Goal: Use online tool/utility: Utilize a website feature to perform a specific function

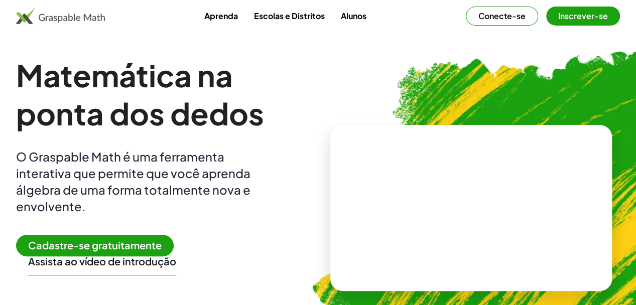
click at [478, 18] on font "Conecte-se" at bounding box center [501, 16] width 47 height 11
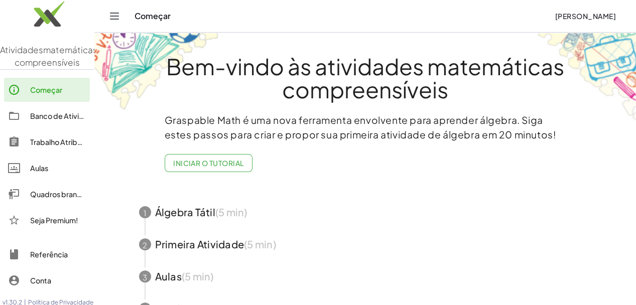
click at [43, 21] on img at bounding box center [47, 16] width 94 height 43
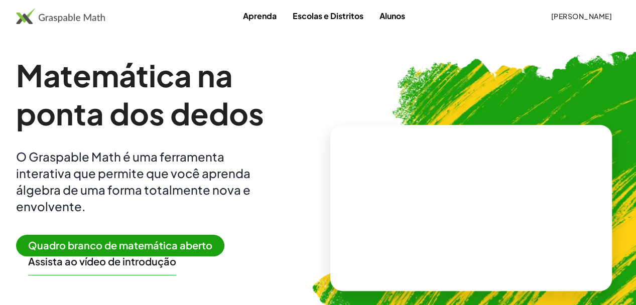
click at [178, 242] on font "Quadro branco de matemática aberto" at bounding box center [120, 245] width 184 height 13
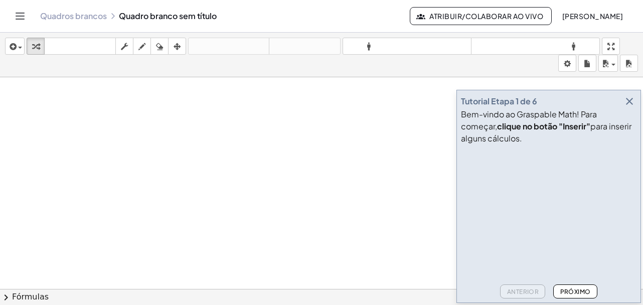
click at [631, 99] on icon "button" at bounding box center [630, 101] width 12 height 12
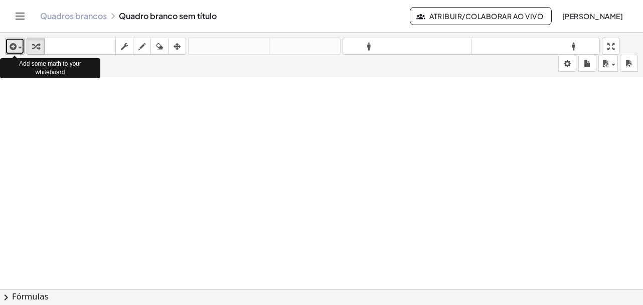
click at [9, 48] on icon "button" at bounding box center [12, 47] width 9 height 12
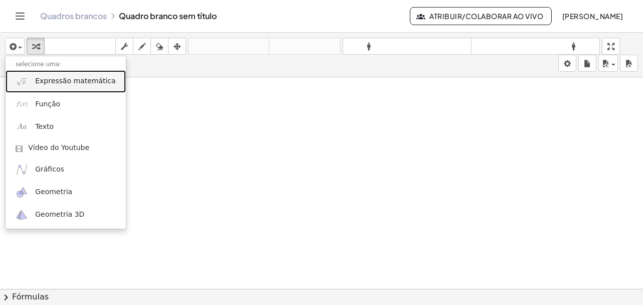
click at [67, 82] on font "Expressão matemática" at bounding box center [75, 81] width 80 height 8
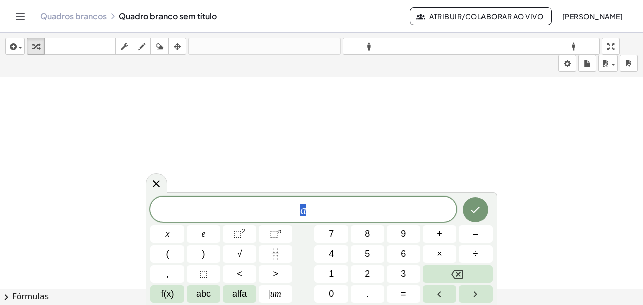
drag, startPoint x: 274, startPoint y: 210, endPoint x: 313, endPoint y: 208, distance: 39.2
click at [313, 208] on span "a" at bounding box center [304, 210] width 306 height 14
click at [313, 208] on span "a ​" at bounding box center [304, 210] width 306 height 14
click at [403, 292] on font "=" at bounding box center [404, 294] width 6 height 10
click at [446, 251] on button "×" at bounding box center [440, 254] width 34 height 18
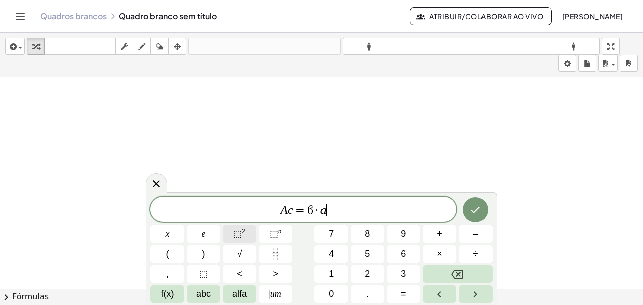
click at [235, 229] on font "⬚" at bounding box center [237, 234] width 9 height 10
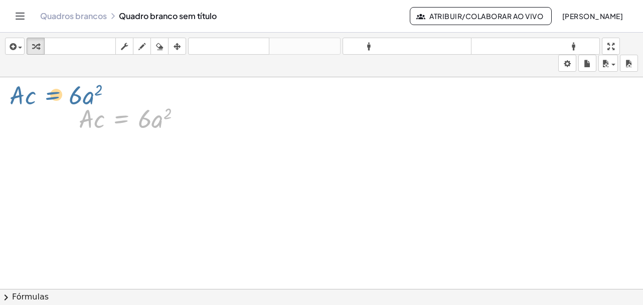
drag, startPoint x: 109, startPoint y: 116, endPoint x: 40, endPoint y: 92, distance: 73.8
click at [40, 92] on div "· A · c = · 6 · a 2 · A · c = · 6 · a 2" at bounding box center [321, 296] width 643 height 439
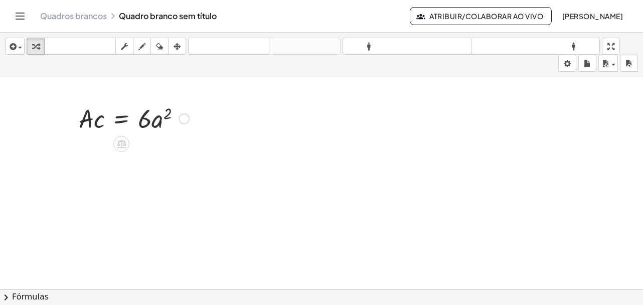
click at [44, 96] on div at bounding box center [321, 296] width 643 height 439
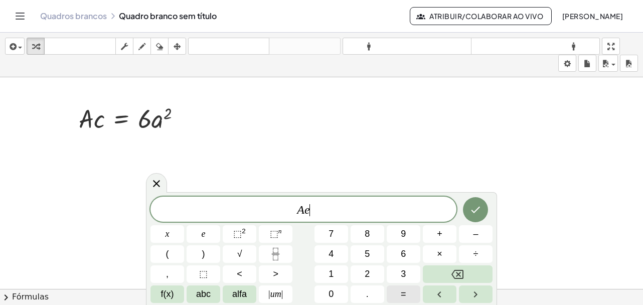
click at [405, 295] on font "=" at bounding box center [404, 294] width 6 height 10
click at [203, 296] on font "abc" at bounding box center [203, 294] width 15 height 10
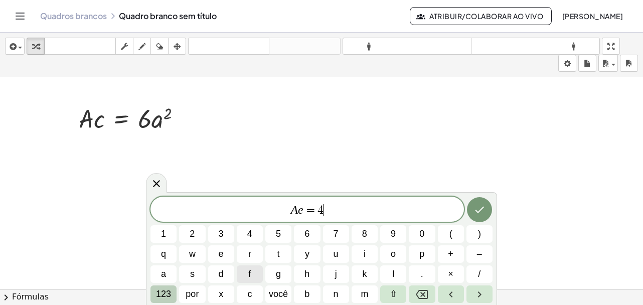
click at [168, 294] on font "123" at bounding box center [163, 294] width 15 height 10
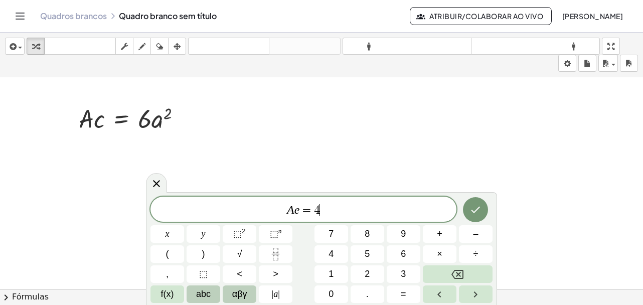
click at [240, 293] on span "αβγ" at bounding box center [239, 295] width 15 height 14
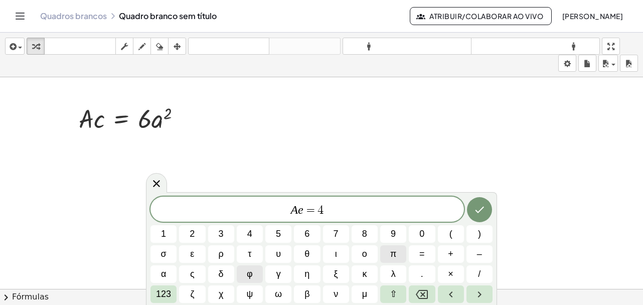
click at [392, 251] on span "π" at bounding box center [393, 254] width 6 height 14
click at [159, 299] on font "123" at bounding box center [163, 294] width 15 height 10
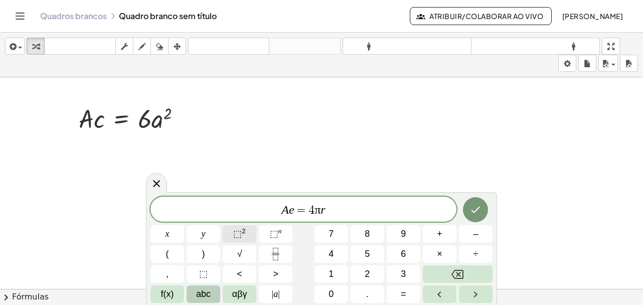
click at [242, 238] on span "⬚ 2" at bounding box center [239, 234] width 13 height 14
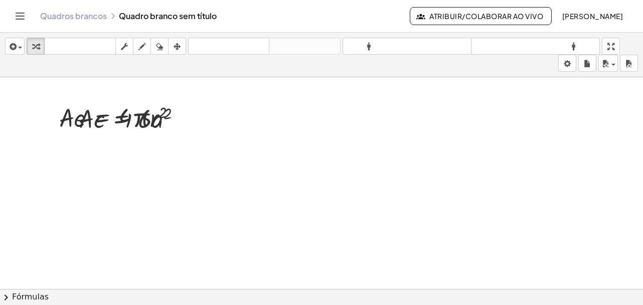
click at [187, 42] on div "inserir selecione uma: Expressão matemática Função Texto Vídeo do Youtube Gráfi…" at bounding box center [321, 55] width 643 height 45
click at [175, 43] on icon "button" at bounding box center [177, 47] width 7 height 12
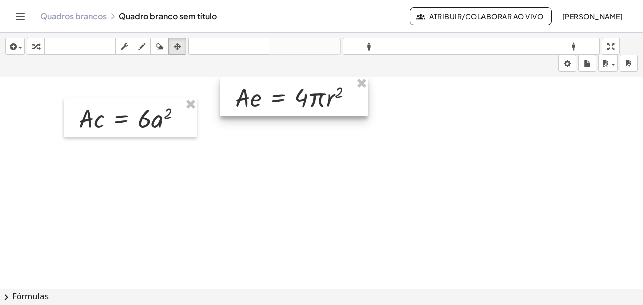
drag, startPoint x: 131, startPoint y: 112, endPoint x: 307, endPoint y: 90, distance: 177.5
click at [307, 90] on div at bounding box center [294, 96] width 148 height 39
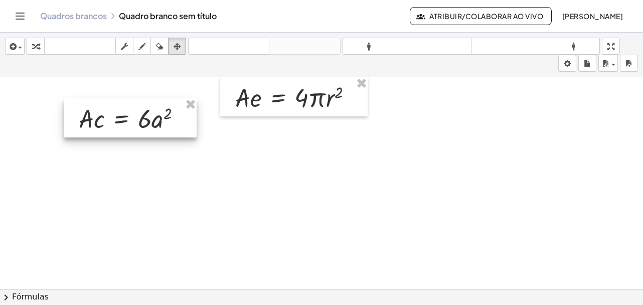
click at [140, 117] on div at bounding box center [130, 117] width 133 height 39
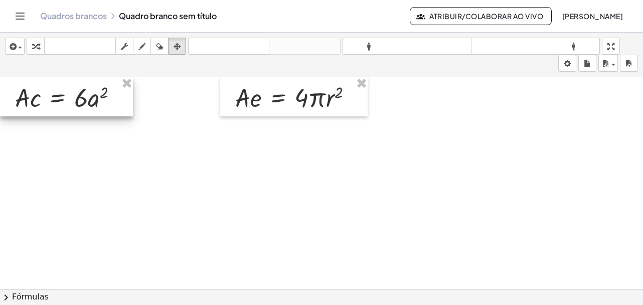
drag, startPoint x: 140, startPoint y: 117, endPoint x: 72, endPoint y: 89, distance: 73.6
click at [72, 89] on div at bounding box center [66, 96] width 133 height 39
click at [1, 50] on div "inserir selecione uma: Expressão matemática Função Texto Vídeo do Youtube Gráfi…" at bounding box center [321, 55] width 643 height 45
click at [10, 49] on icon "button" at bounding box center [12, 47] width 9 height 12
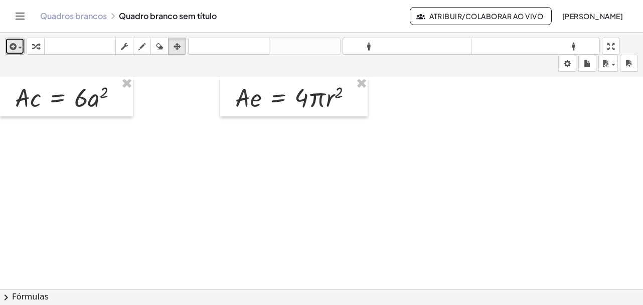
click at [13, 42] on icon "button" at bounding box center [12, 47] width 9 height 12
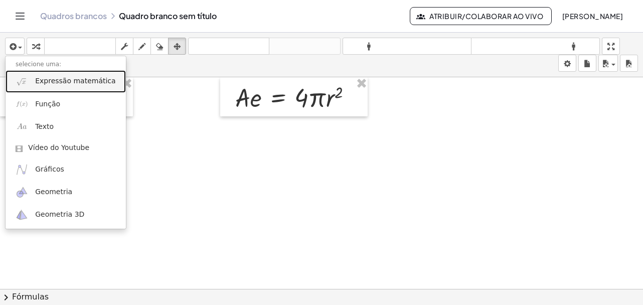
click at [54, 85] on font "Expressão matemática" at bounding box center [75, 81] width 80 height 8
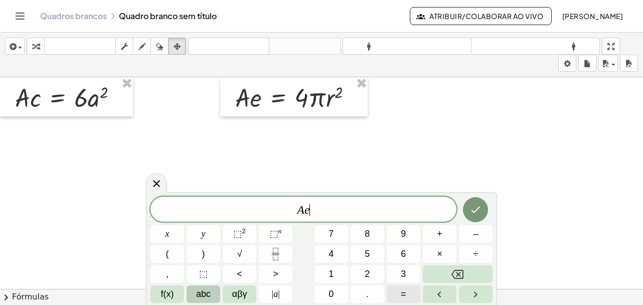
click at [401, 292] on span "=" at bounding box center [404, 295] width 6 height 14
click at [445, 250] on button "×" at bounding box center [440, 254] width 34 height 18
click at [406, 276] on button "3" at bounding box center [404, 274] width 34 height 18
click at [370, 299] on button "." at bounding box center [368, 294] width 34 height 18
click at [329, 273] on span "1" at bounding box center [331, 274] width 5 height 14
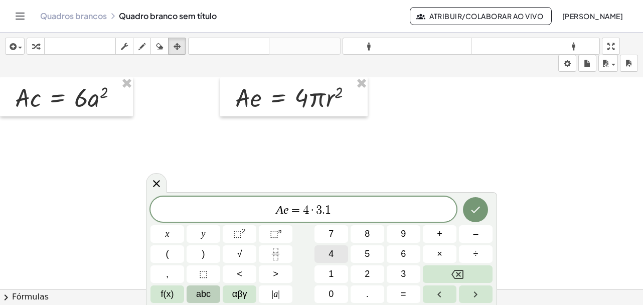
click at [329, 253] on span "4" at bounding box center [331, 254] width 5 height 14
click at [443, 255] on button "×" at bounding box center [440, 254] width 34 height 18
click at [360, 277] on button "2" at bounding box center [368, 274] width 34 height 18
click at [234, 233] on span "⬚" at bounding box center [237, 234] width 9 height 10
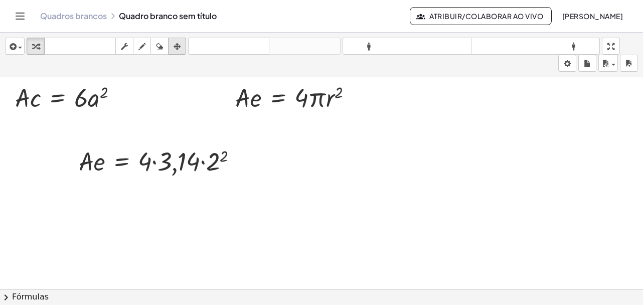
click at [170, 44] on button "arranjo" at bounding box center [177, 46] width 18 height 17
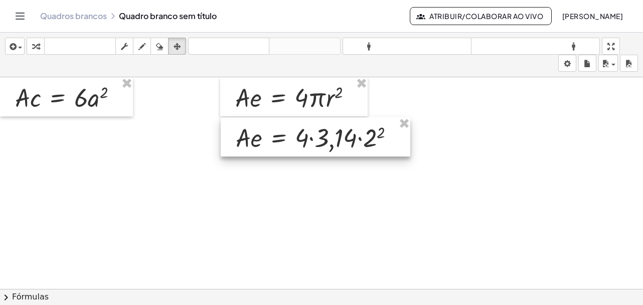
drag, startPoint x: 165, startPoint y: 167, endPoint x: 322, endPoint y: 143, distance: 158.8
click at [322, 143] on div at bounding box center [316, 136] width 190 height 39
click at [361, 195] on div at bounding box center [321, 296] width 643 height 439
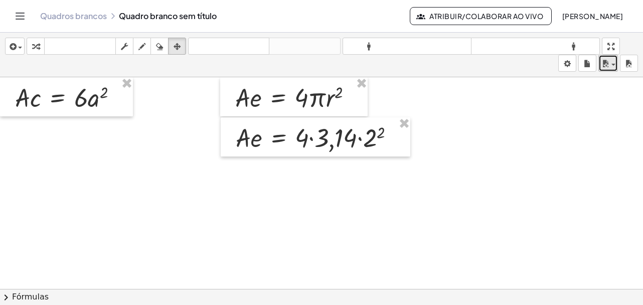
click at [604, 66] on icon "button" at bounding box center [605, 64] width 9 height 12
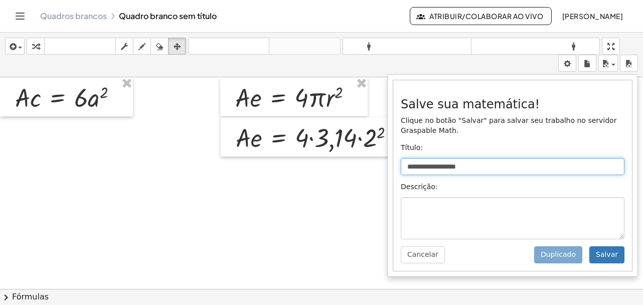
click at [476, 173] on input "**********" at bounding box center [513, 166] width 224 height 17
click at [476, 173] on input "****" at bounding box center [513, 166] width 224 height 17
type input "**********"
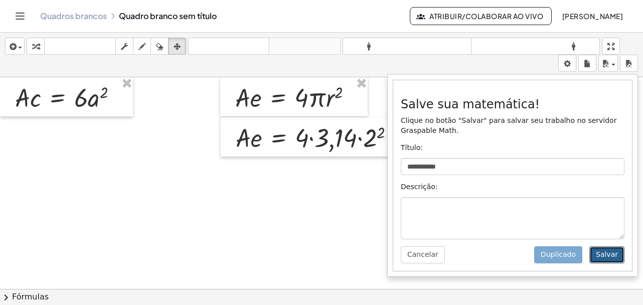
click at [604, 260] on button "Salvar" at bounding box center [607, 254] width 35 height 17
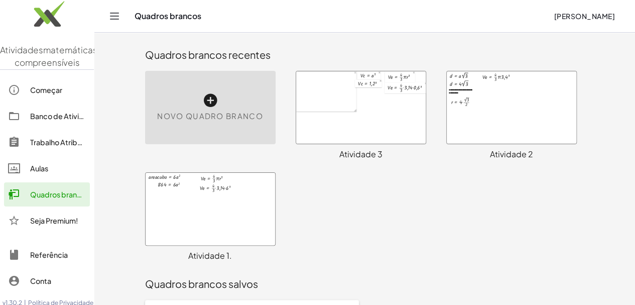
click at [183, 211] on div at bounding box center [210, 209] width 129 height 72
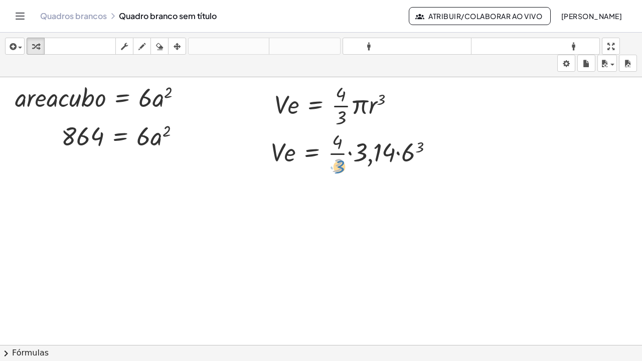
drag, startPoint x: 338, startPoint y: 162, endPoint x: 347, endPoint y: 162, distance: 9.0
click at [347, 162] on div at bounding box center [356, 152] width 181 height 50
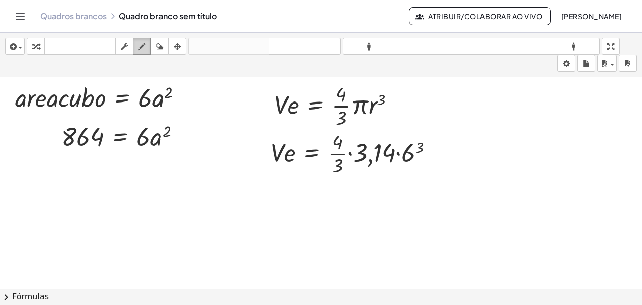
click at [142, 50] on icon "button" at bounding box center [141, 47] width 7 height 12
drag, startPoint x: 73, startPoint y: 110, endPoint x: 73, endPoint y: 124, distance: 13.6
click at [73, 124] on div at bounding box center [321, 296] width 642 height 438
drag, startPoint x: 65, startPoint y: 124, endPoint x: 82, endPoint y: 121, distance: 17.2
click at [82, 121] on div at bounding box center [321, 296] width 642 height 438
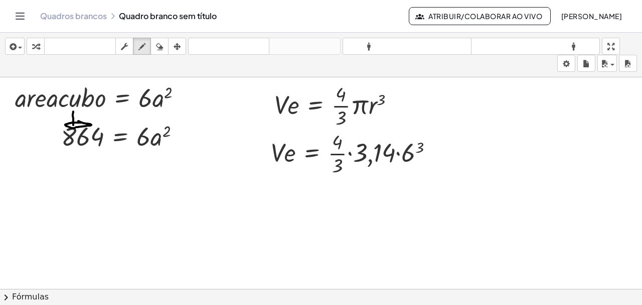
drag, startPoint x: 66, startPoint y: 125, endPoint x: 78, endPoint y: 119, distance: 13.2
click at [78, 119] on div at bounding box center [321, 296] width 642 height 438
click at [144, 137] on div at bounding box center [321, 296] width 642 height 438
drag, startPoint x: 144, startPoint y: 137, endPoint x: 131, endPoint y: 147, distance: 15.7
click at [131, 147] on div at bounding box center [321, 296] width 642 height 438
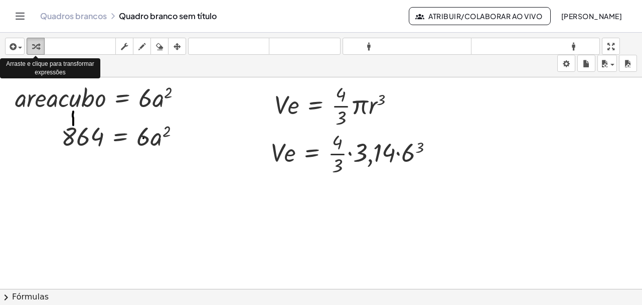
click at [35, 44] on icon "button" at bounding box center [35, 47] width 7 height 12
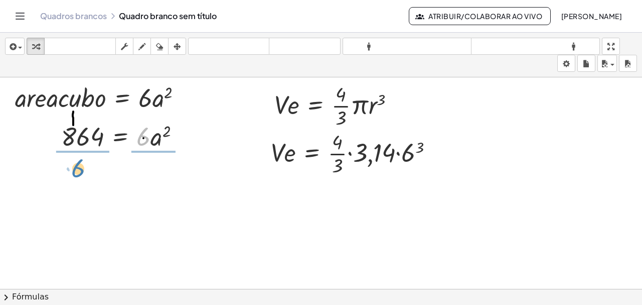
drag, startPoint x: 141, startPoint y: 138, endPoint x: 74, endPoint y: 167, distance: 73.3
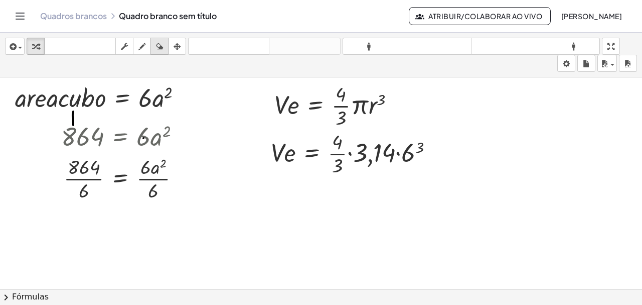
click at [163, 46] on icon "button" at bounding box center [159, 47] width 7 height 12
drag, startPoint x: 139, startPoint y: 141, endPoint x: 153, endPoint y: 130, distance: 17.1
click at [153, 130] on div at bounding box center [321, 296] width 642 height 438
click at [148, 168] on div at bounding box center [321, 296] width 642 height 438
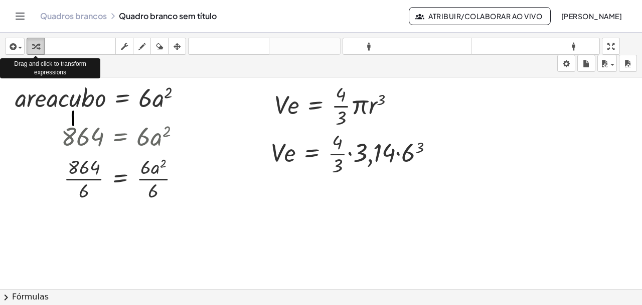
click at [32, 44] on icon "button" at bounding box center [35, 47] width 7 height 12
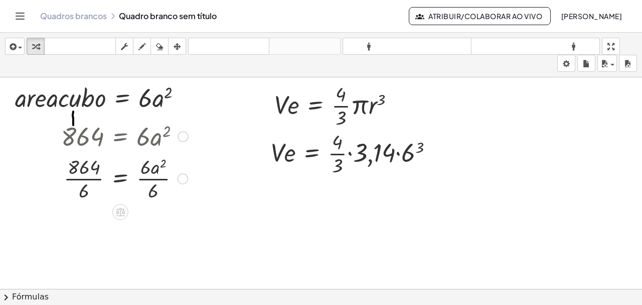
click at [147, 175] on div at bounding box center [124, 178] width 137 height 50
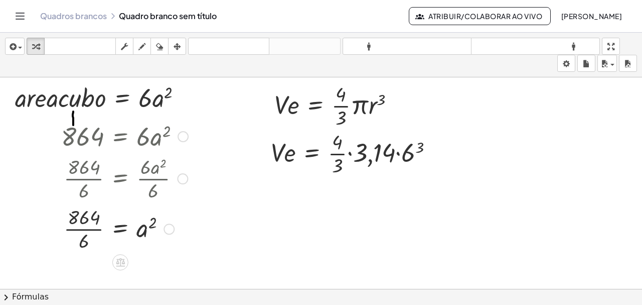
click at [82, 221] on div at bounding box center [124, 228] width 137 height 50
click at [81, 228] on div at bounding box center [124, 228] width 137 height 50
click at [81, 228] on div at bounding box center [124, 227] width 137 height 33
drag, startPoint x: 156, startPoint y: 222, endPoint x: 72, endPoint y: 205, distance: 85.9
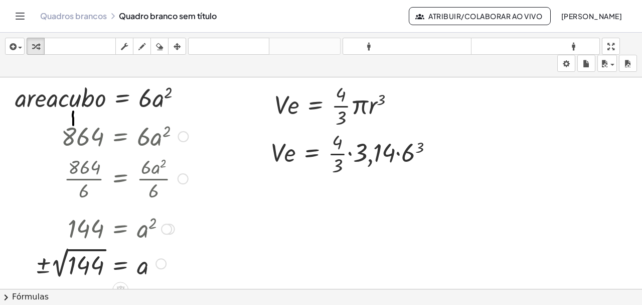
click at [85, 264] on div at bounding box center [111, 262] width 163 height 37
click at [406, 149] on div at bounding box center [356, 152] width 181 height 50
click at [406, 149] on div at bounding box center [363, 152] width 195 height 50
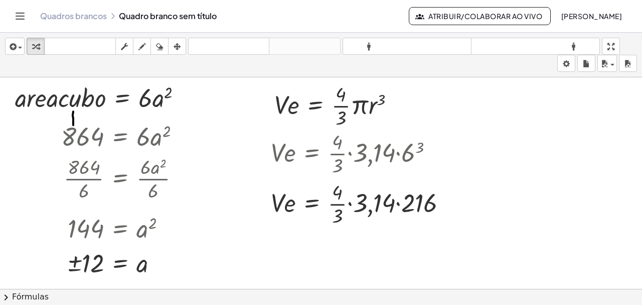
scroll to position [18, 0]
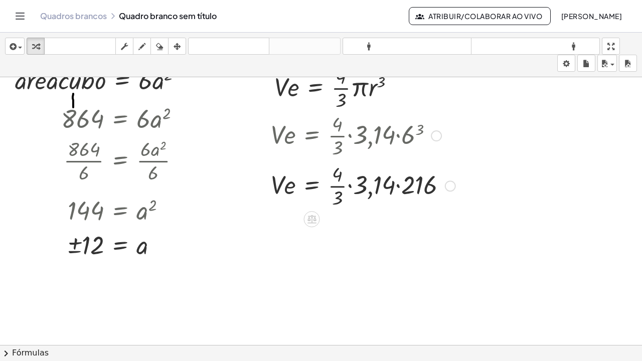
click at [393, 184] on div at bounding box center [363, 185] width 195 height 50
click at [393, 184] on div at bounding box center [357, 185] width 182 height 50
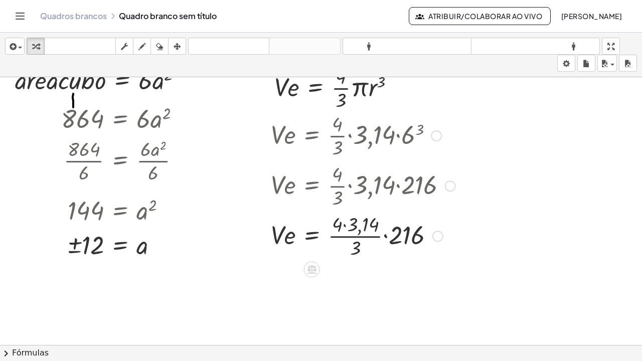
click at [359, 226] on div at bounding box center [363, 235] width 195 height 50
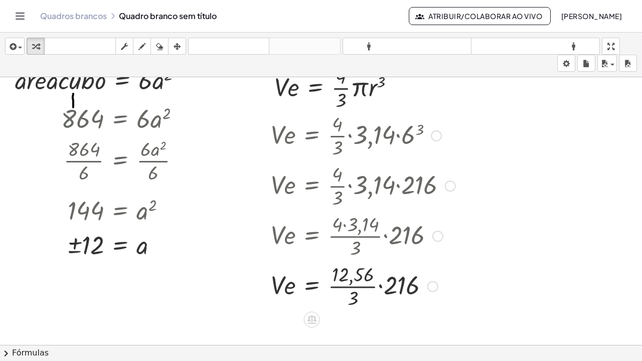
click at [353, 272] on div at bounding box center [363, 285] width 195 height 50
click at [351, 297] on div at bounding box center [363, 285] width 195 height 50
click at [351, 297] on div at bounding box center [363, 285] width 195 height 34
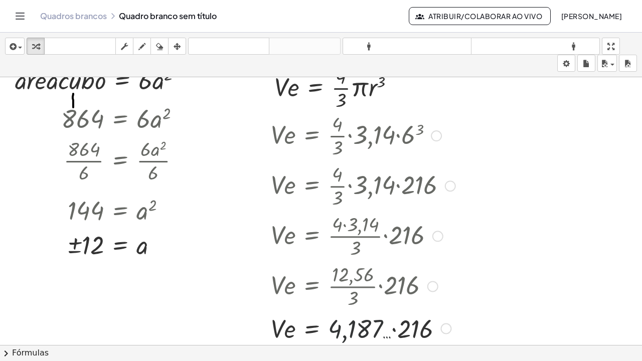
click at [383, 305] on div at bounding box center [363, 328] width 195 height 34
click at [373, 305] on div at bounding box center [363, 328] width 195 height 34
click at [394, 305] on div at bounding box center [363, 328] width 195 height 34
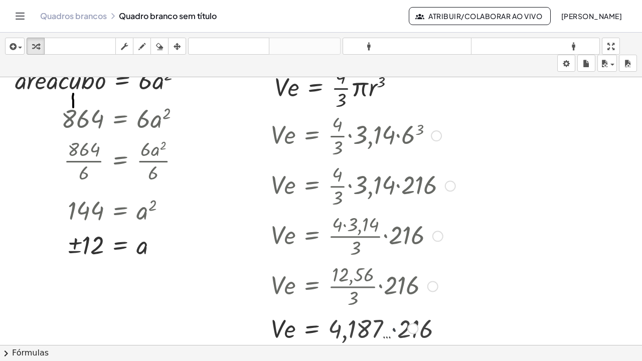
click at [394, 305] on div at bounding box center [363, 328] width 195 height 34
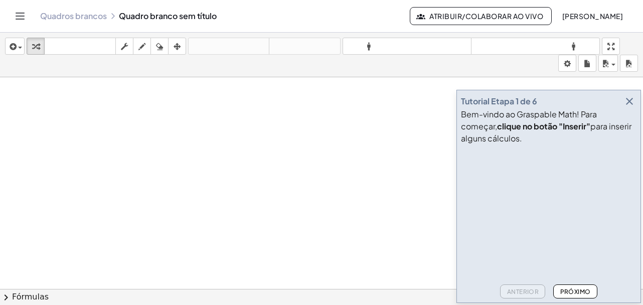
click at [629, 100] on icon "button" at bounding box center [630, 101] width 12 height 12
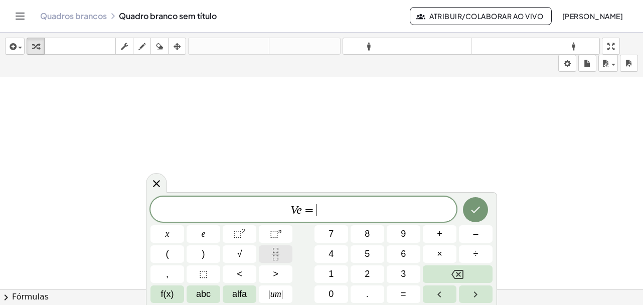
click at [269, 251] on button "Fração" at bounding box center [276, 254] width 34 height 18
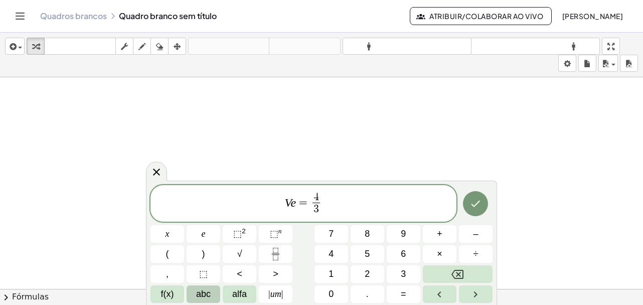
click at [208, 293] on font "abc" at bounding box center [203, 294] width 15 height 10
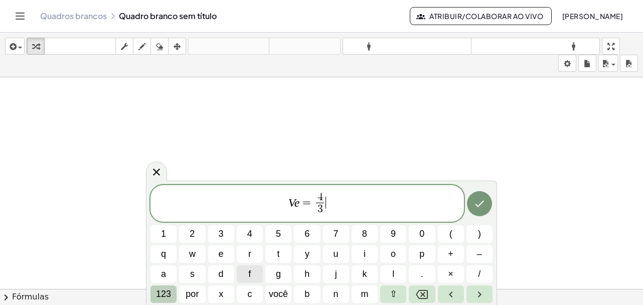
click at [169, 295] on font "123" at bounding box center [163, 294] width 15 height 10
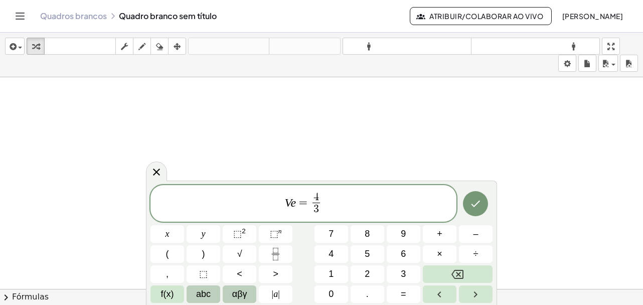
click at [249, 294] on button "αβγ" at bounding box center [240, 294] width 34 height 18
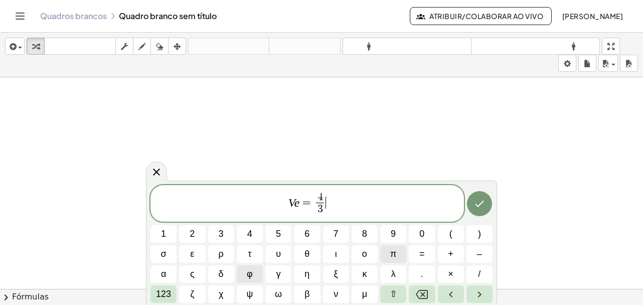
click at [393, 254] on span "π" at bounding box center [393, 254] width 6 height 14
click at [166, 295] on font "123" at bounding box center [163, 294] width 15 height 10
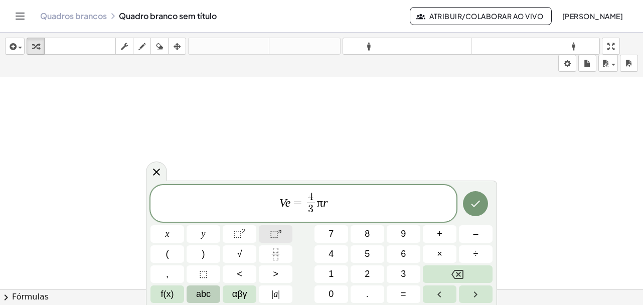
click at [290, 236] on button "⬚ n" at bounding box center [276, 234] width 34 height 18
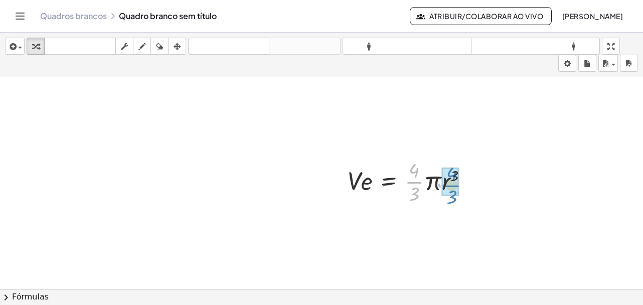
drag, startPoint x: 417, startPoint y: 179, endPoint x: 446, endPoint y: 184, distance: 29.1
click at [18, 47] on span "button" at bounding box center [20, 48] width 4 height 2
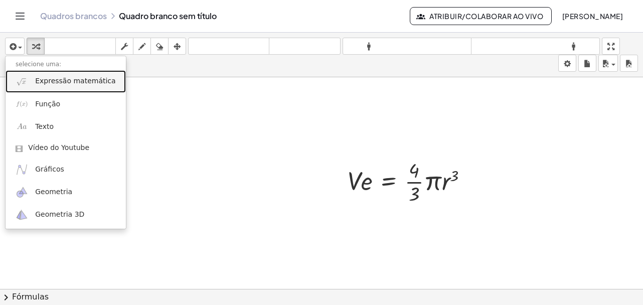
click at [69, 82] on font "Expressão matemática" at bounding box center [75, 81] width 80 height 8
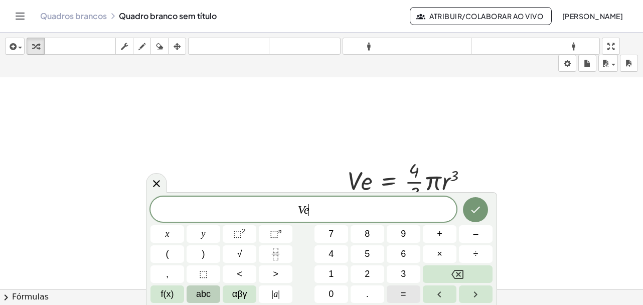
click at [414, 289] on button "=" at bounding box center [404, 294] width 34 height 18
click at [275, 250] on icon "Fraction" at bounding box center [275, 254] width 13 height 13
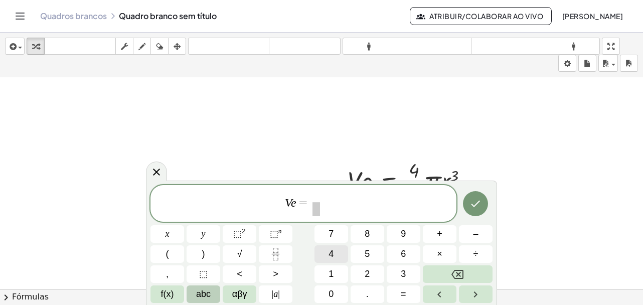
click at [328, 252] on button "4" at bounding box center [332, 254] width 34 height 18
click at [409, 273] on button "3" at bounding box center [404, 274] width 34 height 18
click at [328, 208] on span "V e = 4 3 3 ​ ​" at bounding box center [304, 204] width 306 height 27
click at [323, 210] on span "3 3" at bounding box center [316, 210] width 13 height 14
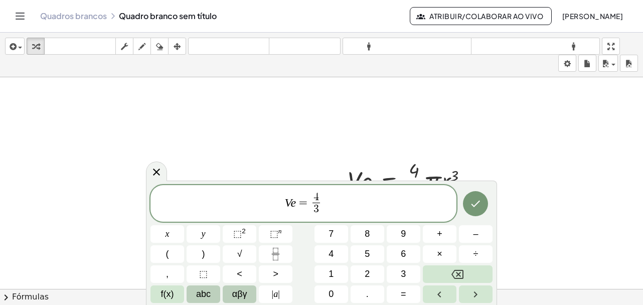
click at [242, 300] on span "αβγ" at bounding box center [239, 295] width 15 height 14
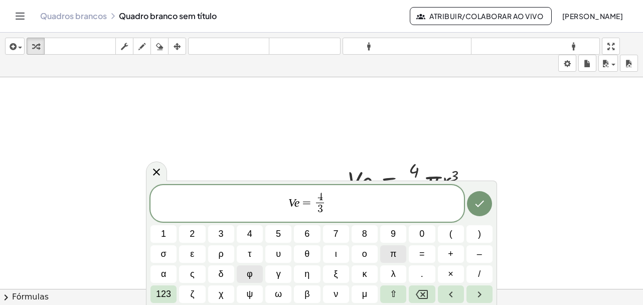
click at [395, 256] on span "π" at bounding box center [393, 254] width 6 height 14
click at [455, 272] on button "×" at bounding box center [451, 274] width 26 height 18
click at [222, 236] on span "3" at bounding box center [221, 234] width 5 height 14
click at [171, 291] on button "123" at bounding box center [164, 294] width 26 height 18
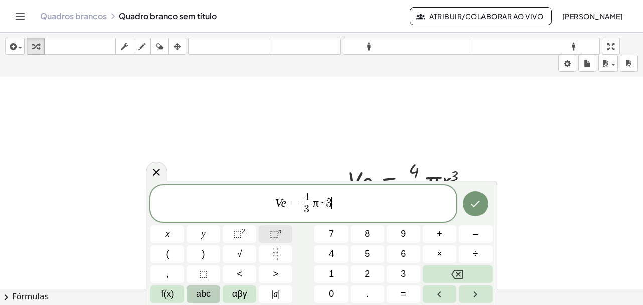
click at [286, 232] on button "⬚ n" at bounding box center [276, 234] width 34 height 18
drag, startPoint x: 347, startPoint y: 203, endPoint x: 259, endPoint y: 222, distance: 90.3
click at [259, 222] on div "**********" at bounding box center [322, 244] width 342 height 118
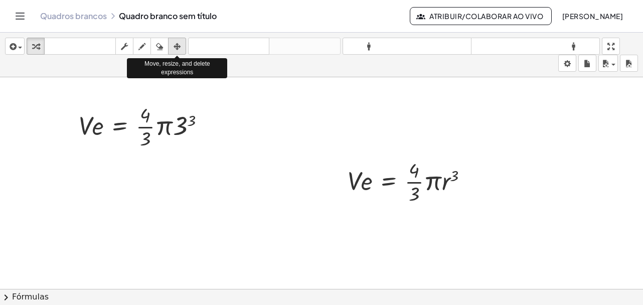
click at [175, 42] on icon "button" at bounding box center [177, 47] width 7 height 12
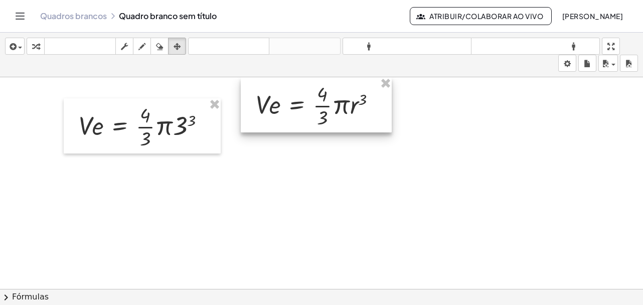
drag, startPoint x: 387, startPoint y: 174, endPoint x: 293, endPoint y: 91, distance: 126.2
click at [293, 91] on div at bounding box center [316, 104] width 151 height 55
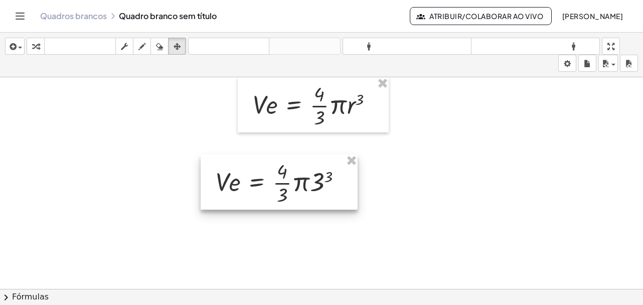
drag, startPoint x: 202, startPoint y: 138, endPoint x: 381, endPoint y: 188, distance: 185.9
click at [358, 188] on div at bounding box center [279, 182] width 157 height 55
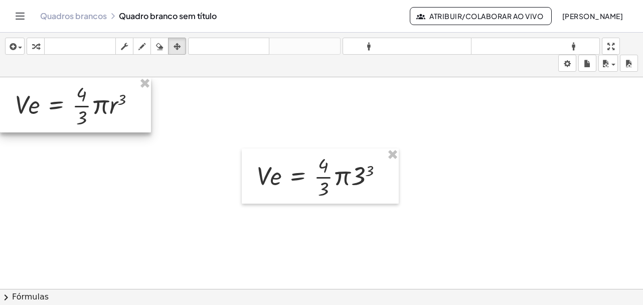
drag, startPoint x: 311, startPoint y: 105, endPoint x: 44, endPoint y: 98, distance: 267.0
click at [40, 97] on div at bounding box center [75, 104] width 151 height 55
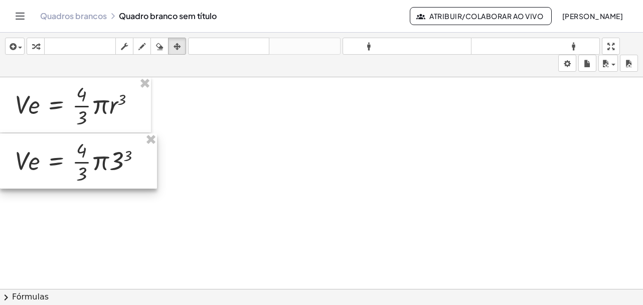
drag, startPoint x: 297, startPoint y: 169, endPoint x: 22, endPoint y: 153, distance: 275.4
click at [22, 153] on div at bounding box center [78, 160] width 157 height 55
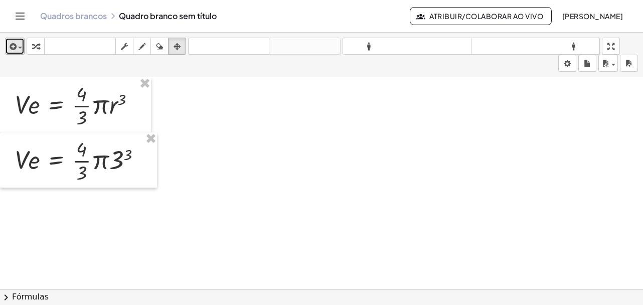
click at [17, 46] on span "button" at bounding box center [18, 47] width 2 height 7
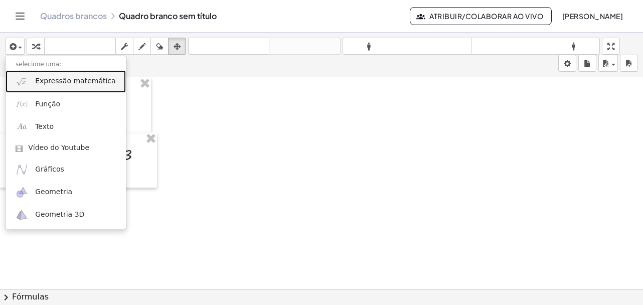
click at [36, 85] on font "Expressão matemática" at bounding box center [75, 81] width 80 height 8
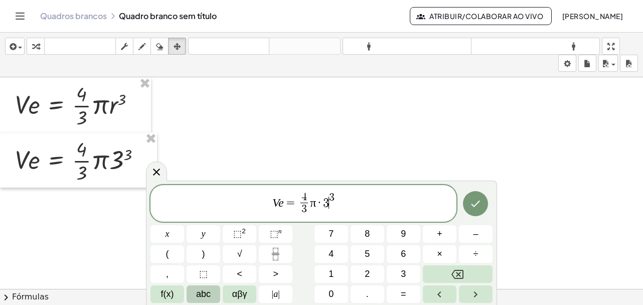
click at [328, 208] on span "3" at bounding box center [326, 203] width 6 height 12
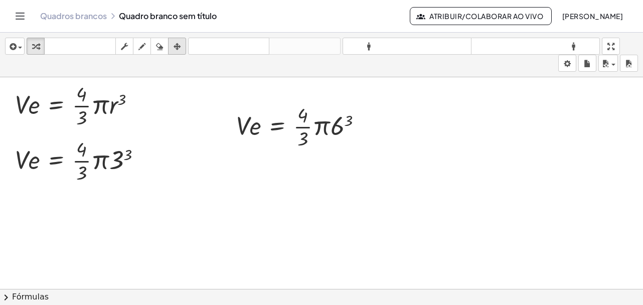
click at [179, 46] on icon "button" at bounding box center [177, 47] width 7 height 12
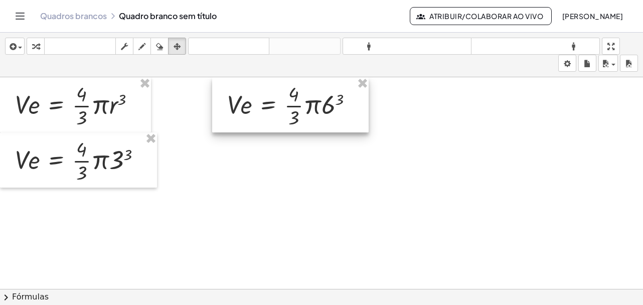
drag, startPoint x: 270, startPoint y: 120, endPoint x: 261, endPoint y: 91, distance: 31.0
click at [261, 91] on div at bounding box center [290, 104] width 157 height 55
click at [10, 51] on icon "button" at bounding box center [12, 47] width 9 height 12
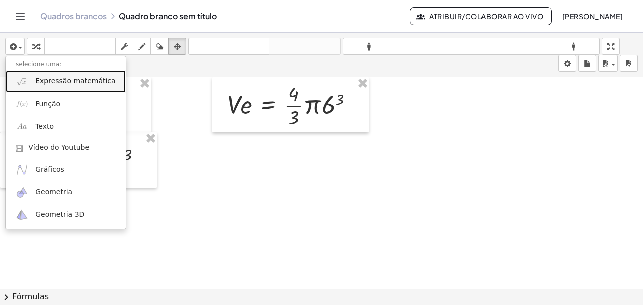
click at [67, 85] on font "Expressão matemática" at bounding box center [75, 81] width 80 height 8
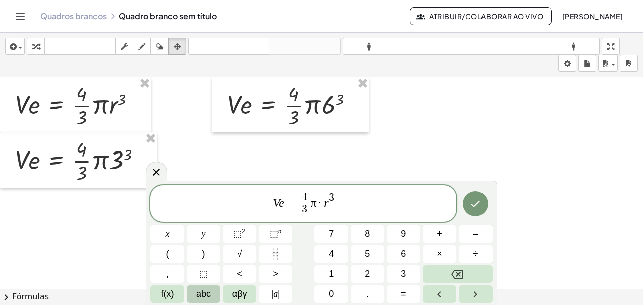
click at [285, 202] on span "=" at bounding box center [291, 203] width 15 height 12
click at [244, 295] on span "αβγ" at bounding box center [239, 295] width 15 height 14
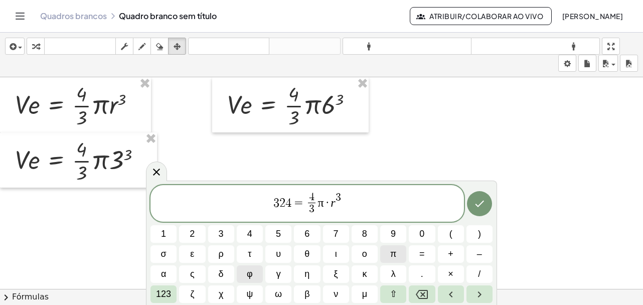
click at [398, 248] on button "π" at bounding box center [393, 254] width 26 height 18
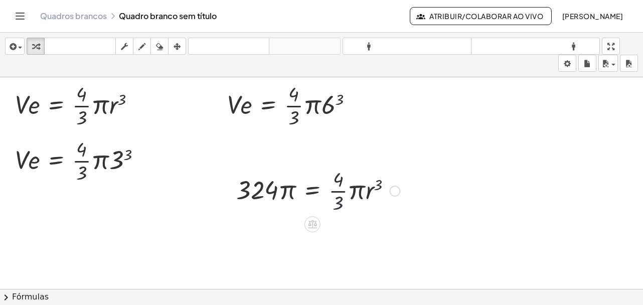
click at [338, 203] on div at bounding box center [318, 190] width 174 height 50
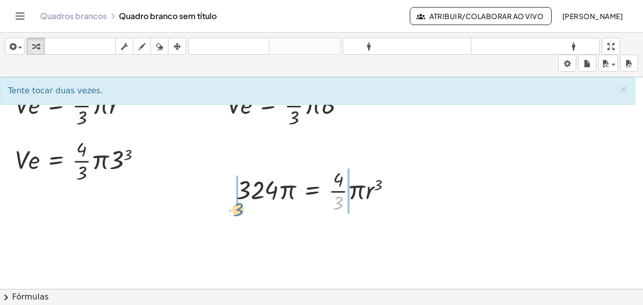
drag, startPoint x: 338, startPoint y: 203, endPoint x: 238, endPoint y: 208, distance: 100.5
click at [238, 208] on div at bounding box center [318, 190] width 174 height 50
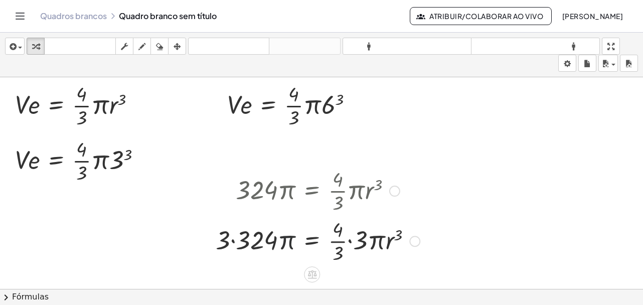
click at [279, 243] on div at bounding box center [318, 240] width 214 height 50
click at [259, 240] on div at bounding box center [318, 240] width 214 height 50
click at [259, 240] on div at bounding box center [328, 240] width 194 height 50
click at [362, 239] on div at bounding box center [328, 240] width 194 height 50
click at [362, 239] on div at bounding box center [325, 240] width 189 height 50
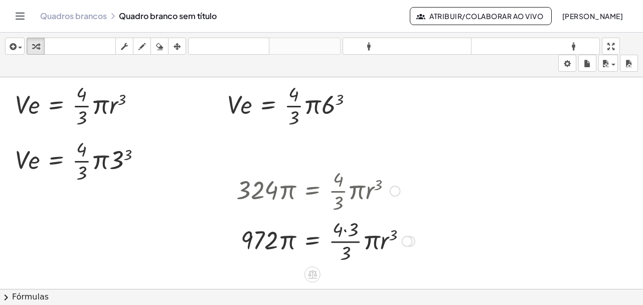
click at [341, 222] on div at bounding box center [325, 240] width 189 height 50
click at [342, 230] on div at bounding box center [325, 240] width 189 height 50
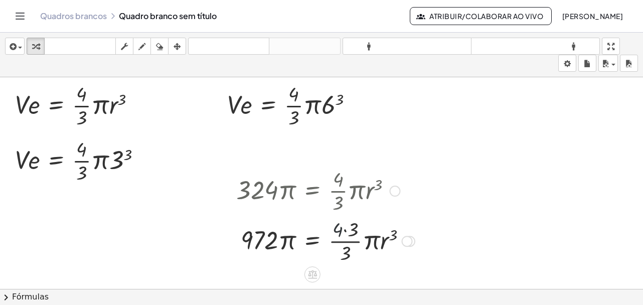
click at [342, 230] on div at bounding box center [325, 240] width 189 height 50
click at [345, 249] on div at bounding box center [325, 240] width 189 height 50
click at [345, 240] on div at bounding box center [325, 240] width 189 height 50
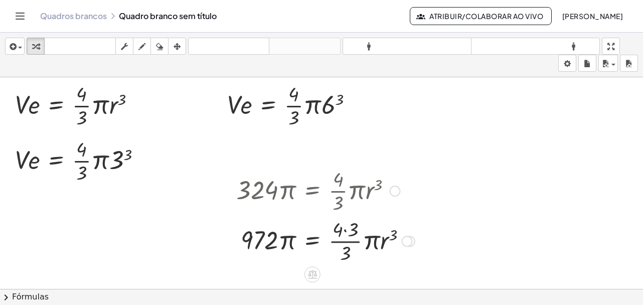
click at [345, 226] on div at bounding box center [325, 240] width 189 height 50
click at [345, 226] on div at bounding box center [321, 240] width 180 height 50
click at [340, 243] on div at bounding box center [321, 240] width 180 height 50
click at [340, 243] on div at bounding box center [318, 240] width 174 height 34
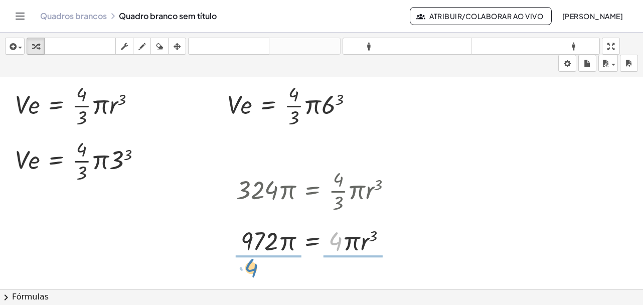
drag, startPoint x: 333, startPoint y: 243, endPoint x: 246, endPoint y: 268, distance: 90.2
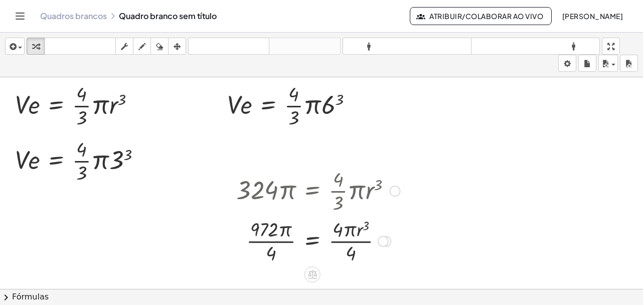
click at [273, 234] on div at bounding box center [318, 240] width 174 height 50
click at [349, 234] on div at bounding box center [318, 240] width 174 height 50
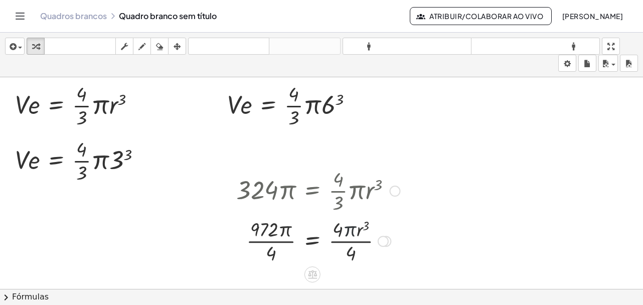
click at [349, 234] on div at bounding box center [318, 240] width 174 height 50
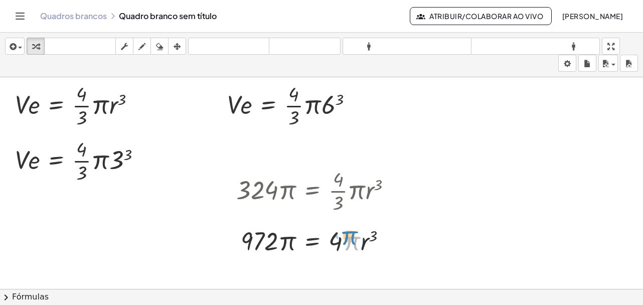
drag, startPoint x: 355, startPoint y: 246, endPoint x: 357, endPoint y: 238, distance: 8.3
click at [357, 238] on div at bounding box center [318, 240] width 184 height 34
click at [334, 244] on div at bounding box center [318, 240] width 184 height 34
click at [306, 265] on div at bounding box center [313, 266] width 16 height 16
click at [338, 267] on div "÷" at bounding box center [333, 266] width 16 height 16
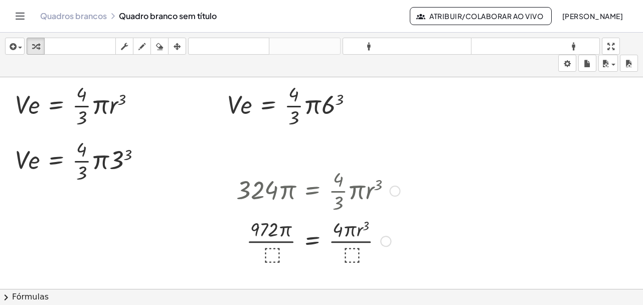
click at [268, 257] on div at bounding box center [318, 240] width 174 height 50
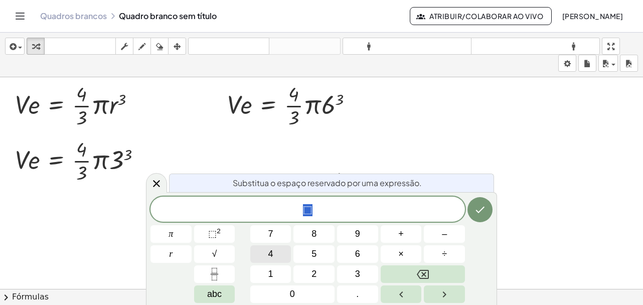
click at [272, 247] on span "4" at bounding box center [270, 254] width 5 height 14
click at [222, 294] on button "abc" at bounding box center [214, 294] width 41 height 18
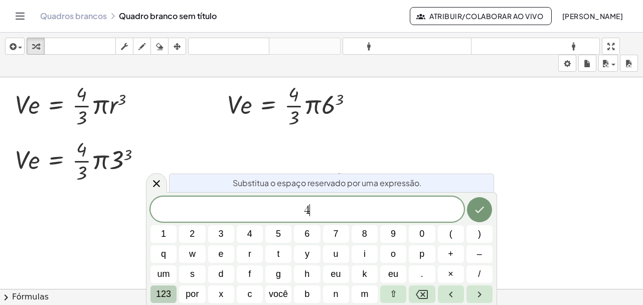
click at [161, 292] on font "123" at bounding box center [163, 294] width 15 height 10
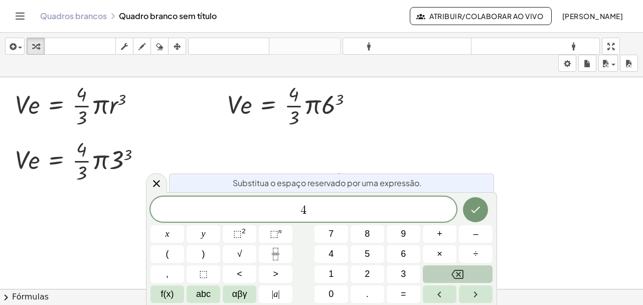
click at [462, 277] on icon "Backspace" at bounding box center [458, 274] width 12 height 9
click at [156, 182] on icon at bounding box center [157, 184] width 12 height 12
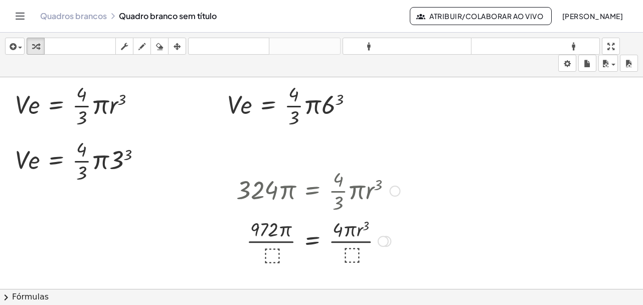
click at [282, 234] on div at bounding box center [318, 240] width 174 height 50
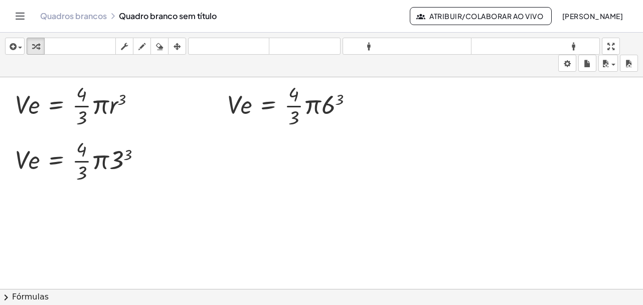
click at [337, 102] on div at bounding box center [294, 105] width 144 height 50
click at [337, 102] on div at bounding box center [301, 105] width 158 height 50
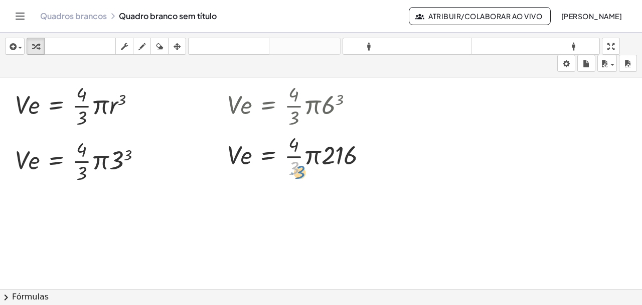
drag, startPoint x: 297, startPoint y: 170, endPoint x: 297, endPoint y: 175, distance: 5.5
click at [297, 175] on div at bounding box center [301, 155] width 158 height 50
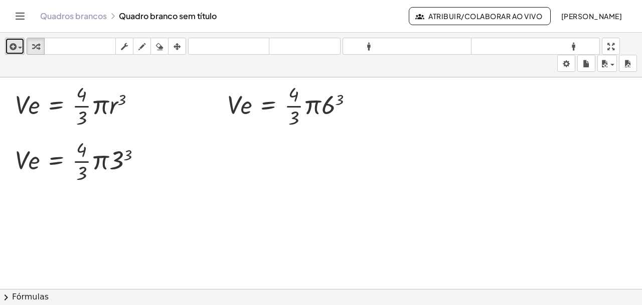
click at [15, 48] on icon "button" at bounding box center [12, 47] width 9 height 12
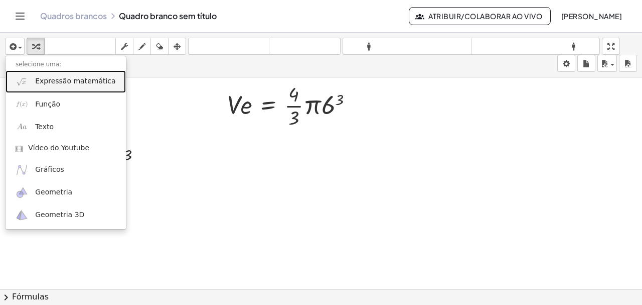
click at [49, 84] on font "Expressão matemática" at bounding box center [75, 81] width 80 height 8
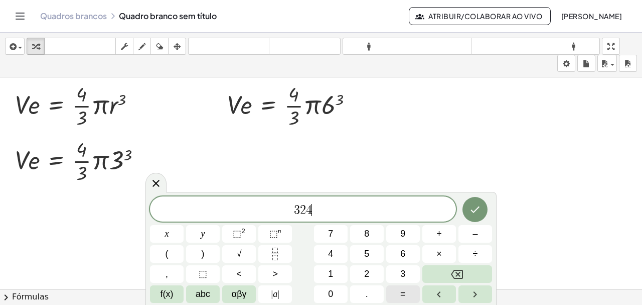
click at [404, 292] on span "=" at bounding box center [403, 294] width 6 height 14
click at [274, 250] on icon "Fraction" at bounding box center [275, 253] width 13 height 13
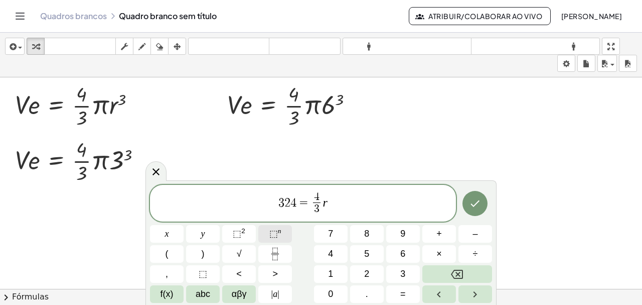
click at [280, 234] on sup "n" at bounding box center [280, 231] width 4 height 8
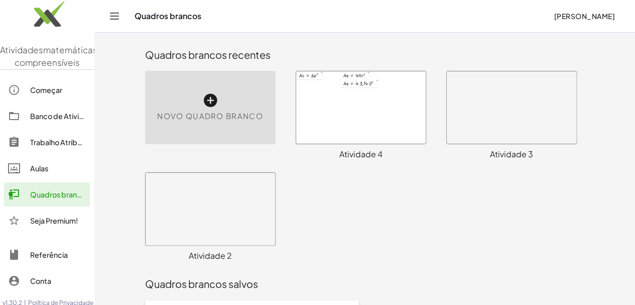
scroll to position [20, 0]
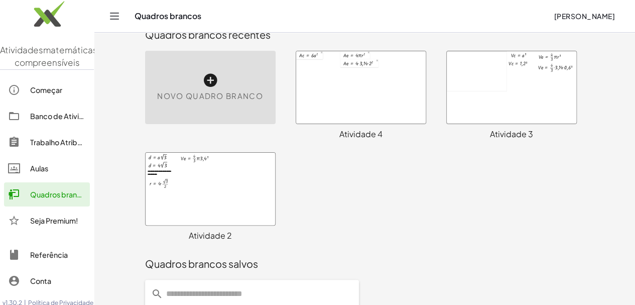
click at [182, 186] on div at bounding box center [210, 189] width 129 height 72
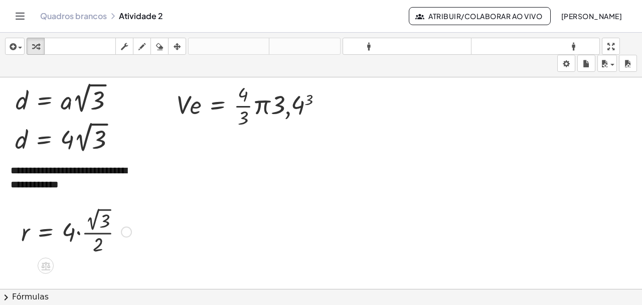
click at [76, 244] on div at bounding box center [76, 231] width 120 height 52
click at [72, 235] on div at bounding box center [76, 231] width 120 height 52
click at [86, 237] on div at bounding box center [76, 231] width 120 height 52
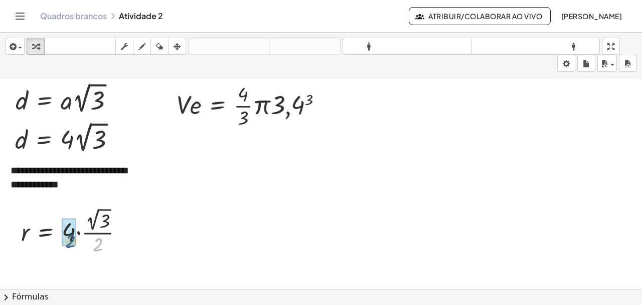
drag, startPoint x: 100, startPoint y: 247, endPoint x: 72, endPoint y: 239, distance: 29.7
click at [290, 106] on div at bounding box center [254, 105] width 164 height 50
click at [290, 106] on div at bounding box center [269, 105] width 195 height 50
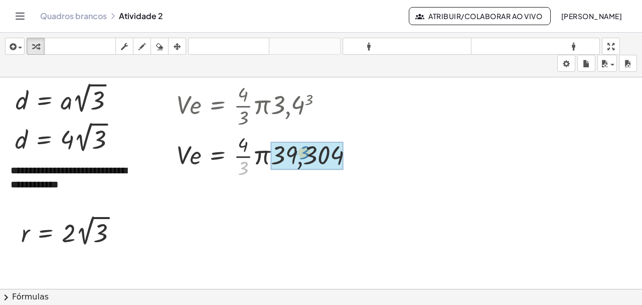
drag, startPoint x: 242, startPoint y: 170, endPoint x: 305, endPoint y: 161, distance: 63.4
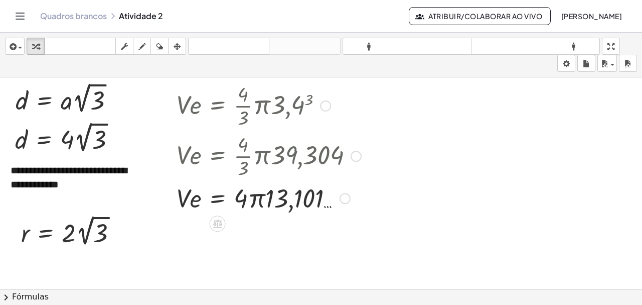
click at [257, 196] on div at bounding box center [269, 197] width 195 height 34
click at [263, 198] on div at bounding box center [269, 197] width 195 height 34
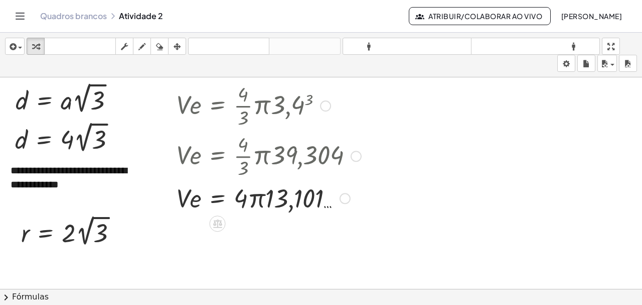
click at [263, 198] on div at bounding box center [269, 197] width 195 height 34
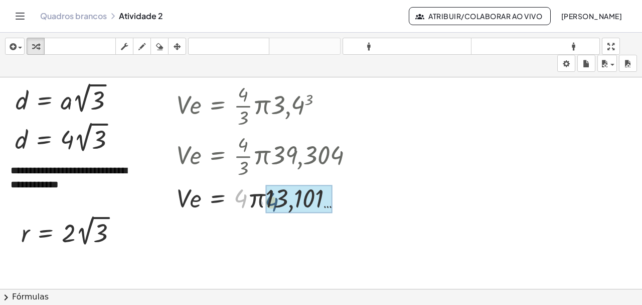
drag, startPoint x: 241, startPoint y: 199, endPoint x: 278, endPoint y: 202, distance: 37.3
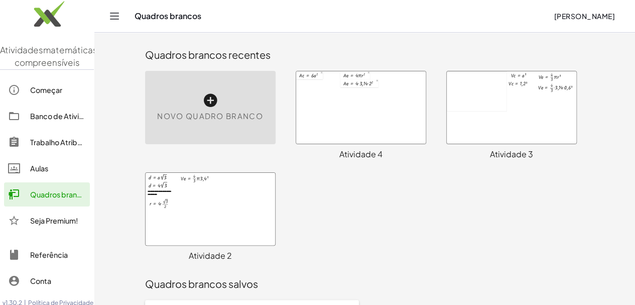
click at [510, 107] on div at bounding box center [511, 107] width 129 height 72
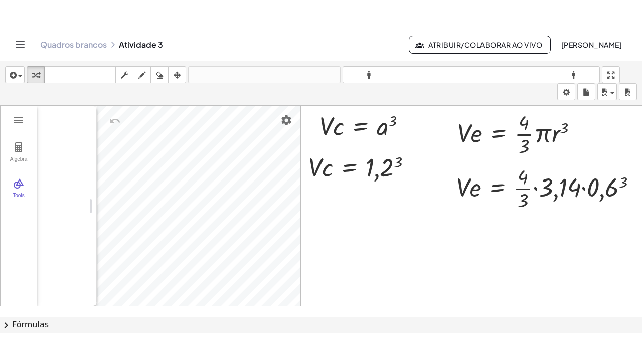
scroll to position [97, 0]
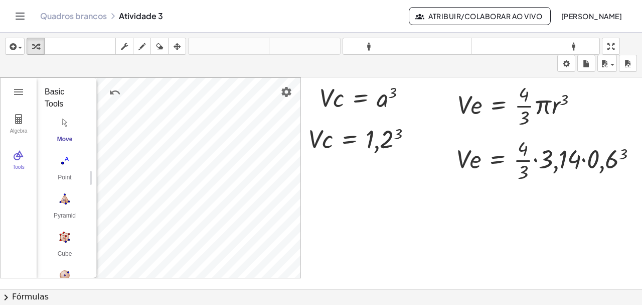
drag, startPoint x: 353, startPoint y: 207, endPoint x: 347, endPoint y: 188, distance: 19.7
click at [347, 188] on div at bounding box center [328, 296] width 656 height 438
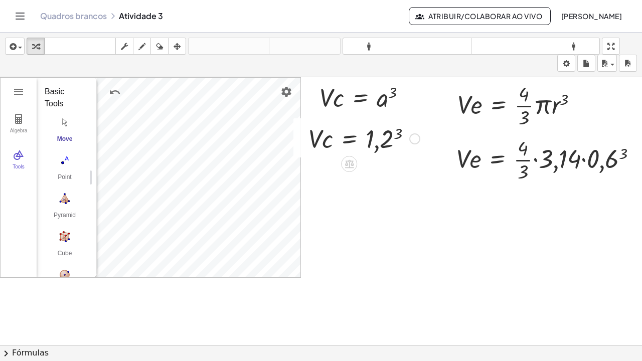
click at [375, 133] on div at bounding box center [364, 138] width 121 height 34
click at [605, 161] on div at bounding box center [551, 159] width 199 height 50
click at [605, 161] on div at bounding box center [558, 159] width 213 height 50
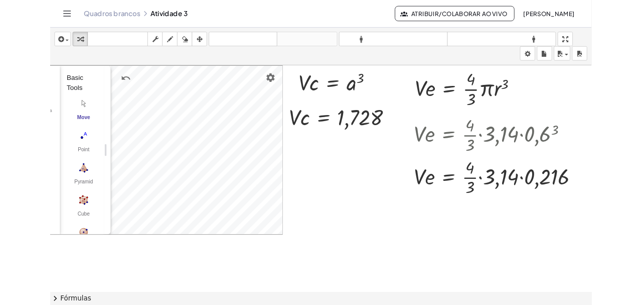
scroll to position [0, 35]
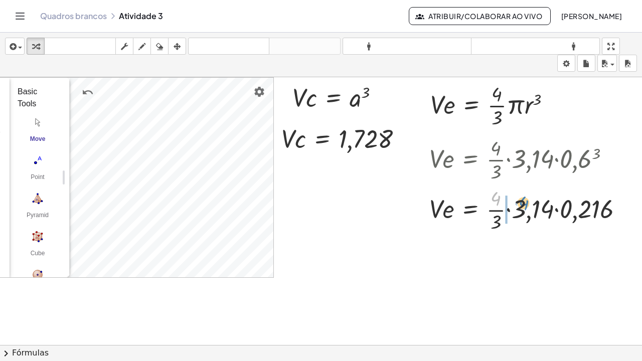
drag, startPoint x: 488, startPoint y: 196, endPoint x: 517, endPoint y: 201, distance: 29.0
click at [517, 201] on div at bounding box center [530, 209] width 213 height 50
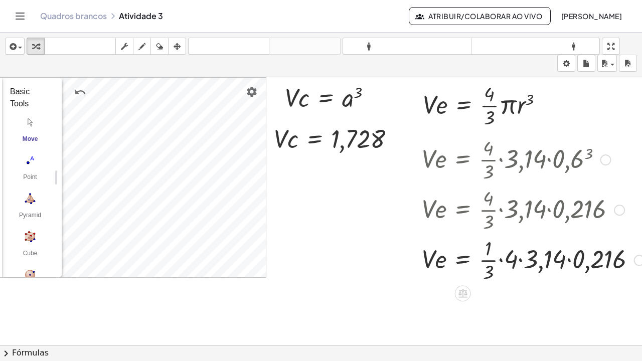
click at [565, 262] on div at bounding box center [533, 259] width 233 height 50
click at [565, 262] on div at bounding box center [530, 259] width 226 height 50
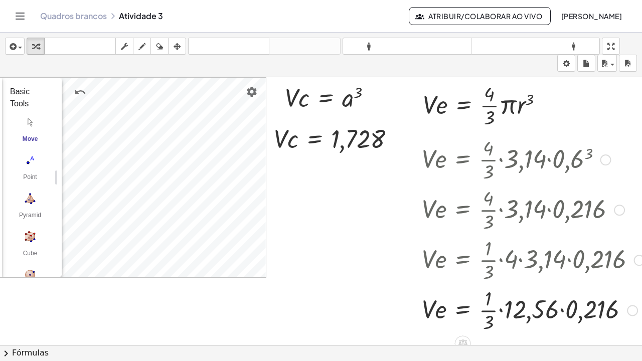
click at [575, 304] on div at bounding box center [533, 309] width 233 height 50
click at [575, 304] on div at bounding box center [579, 310] width 11 height 11
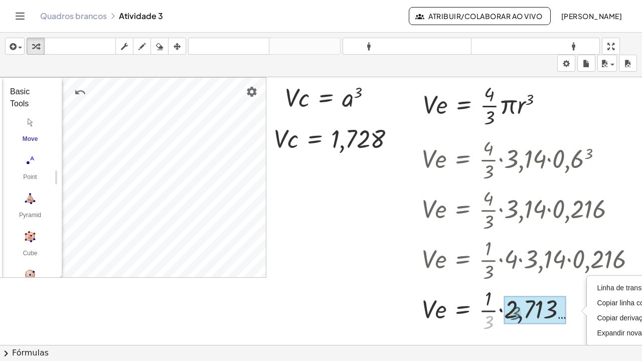
drag, startPoint x: 490, startPoint y: 325, endPoint x: 525, endPoint y: 314, distance: 36.8
click at [342, 295] on div at bounding box center [309, 345] width 689 height 536
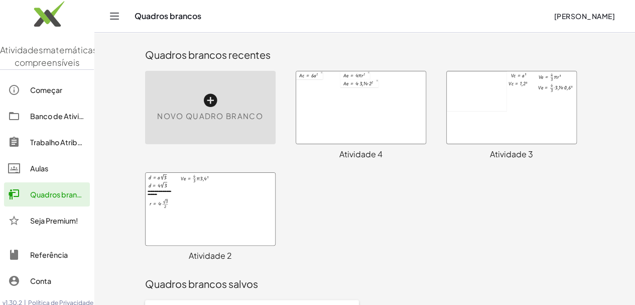
click at [330, 111] on div at bounding box center [360, 107] width 129 height 72
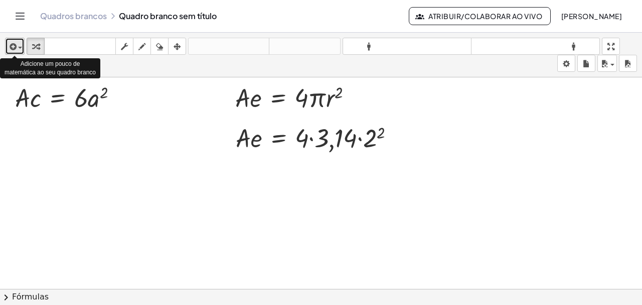
click at [14, 44] on icon "button" at bounding box center [12, 47] width 9 height 12
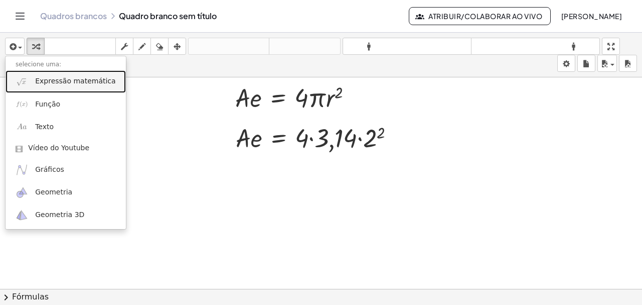
click at [72, 83] on font "Expressão matemática" at bounding box center [75, 81] width 80 height 8
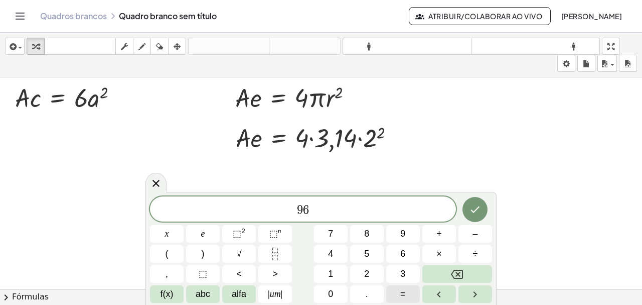
click at [400, 298] on font "=" at bounding box center [403, 294] width 6 height 10
click at [404, 254] on font "6" at bounding box center [402, 253] width 5 height 10
click at [441, 254] on font "×" at bounding box center [440, 253] width 6 height 10
click at [199, 296] on font "abc" at bounding box center [203, 294] width 15 height 10
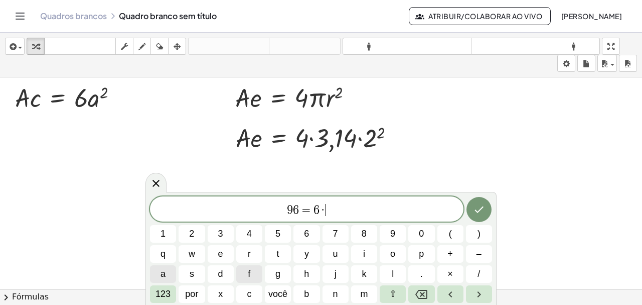
click at [170, 271] on button "a" at bounding box center [163, 274] width 26 height 18
click at [165, 297] on font "123" at bounding box center [163, 294] width 15 height 10
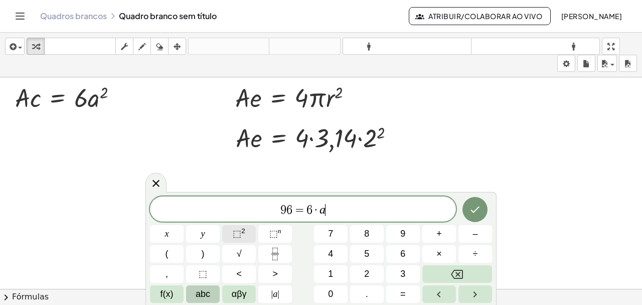
click at [230, 232] on button "⬚ 2" at bounding box center [239, 234] width 34 height 18
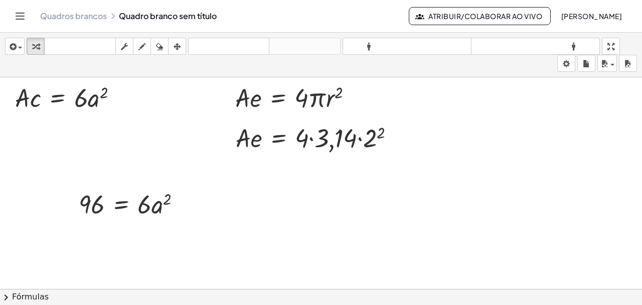
click at [178, 37] on div "inserir selecione uma: Expressão matemática Função Texto Vídeo do Youtube Gráfi…" at bounding box center [321, 55] width 642 height 45
click at [178, 42] on icon "button" at bounding box center [177, 47] width 7 height 12
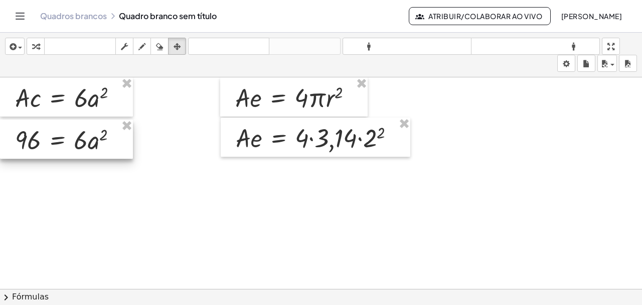
drag, startPoint x: 120, startPoint y: 198, endPoint x: 45, endPoint y: 134, distance: 98.2
click at [45, 134] on div at bounding box center [66, 138] width 133 height 39
click at [42, 228] on div at bounding box center [321, 296] width 642 height 438
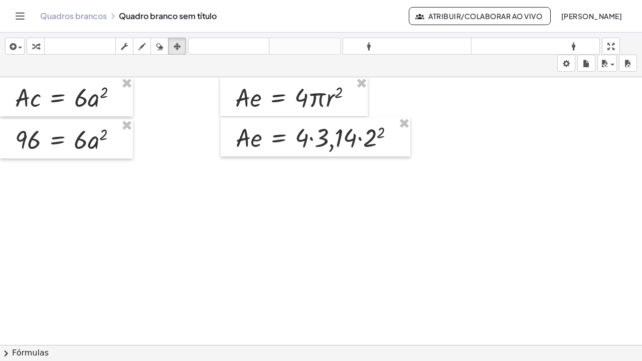
click at [42, 285] on div at bounding box center [321, 345] width 642 height 536
